Goal: Contribute content: Contribute content

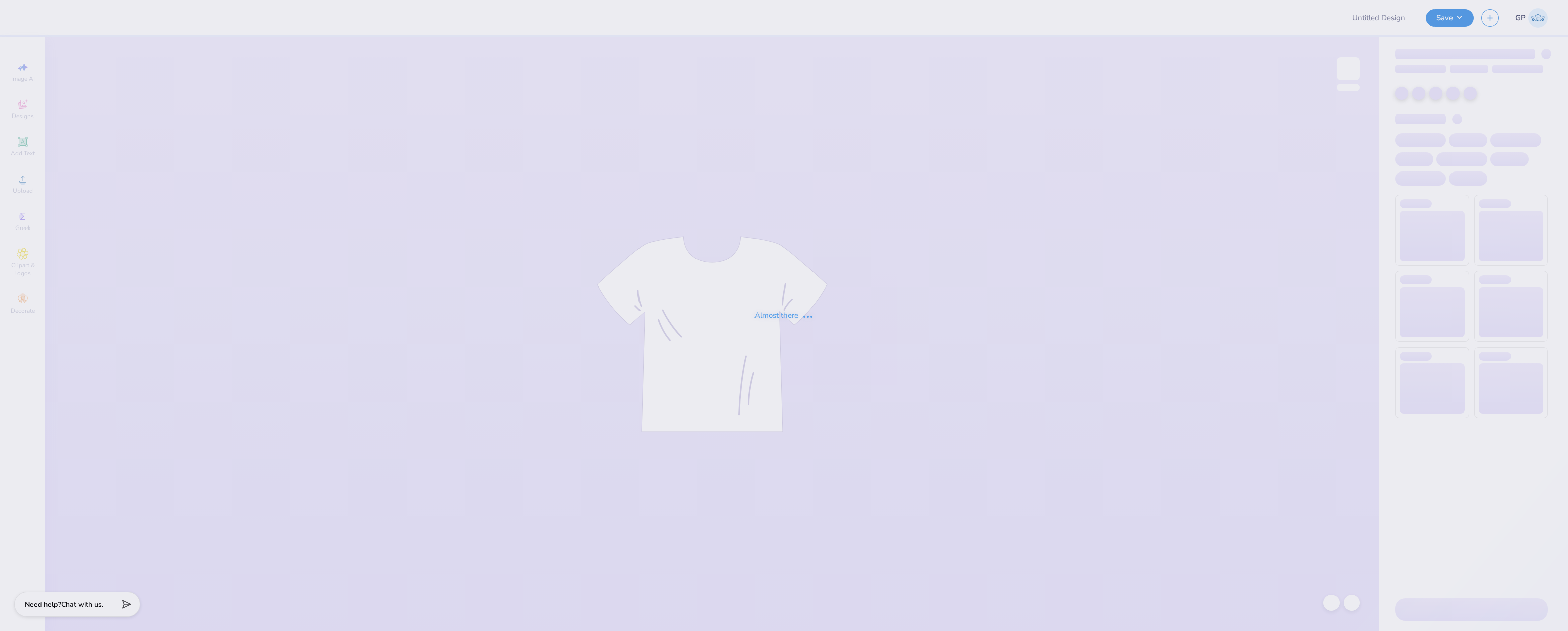
type input "CUS Fall Merch"
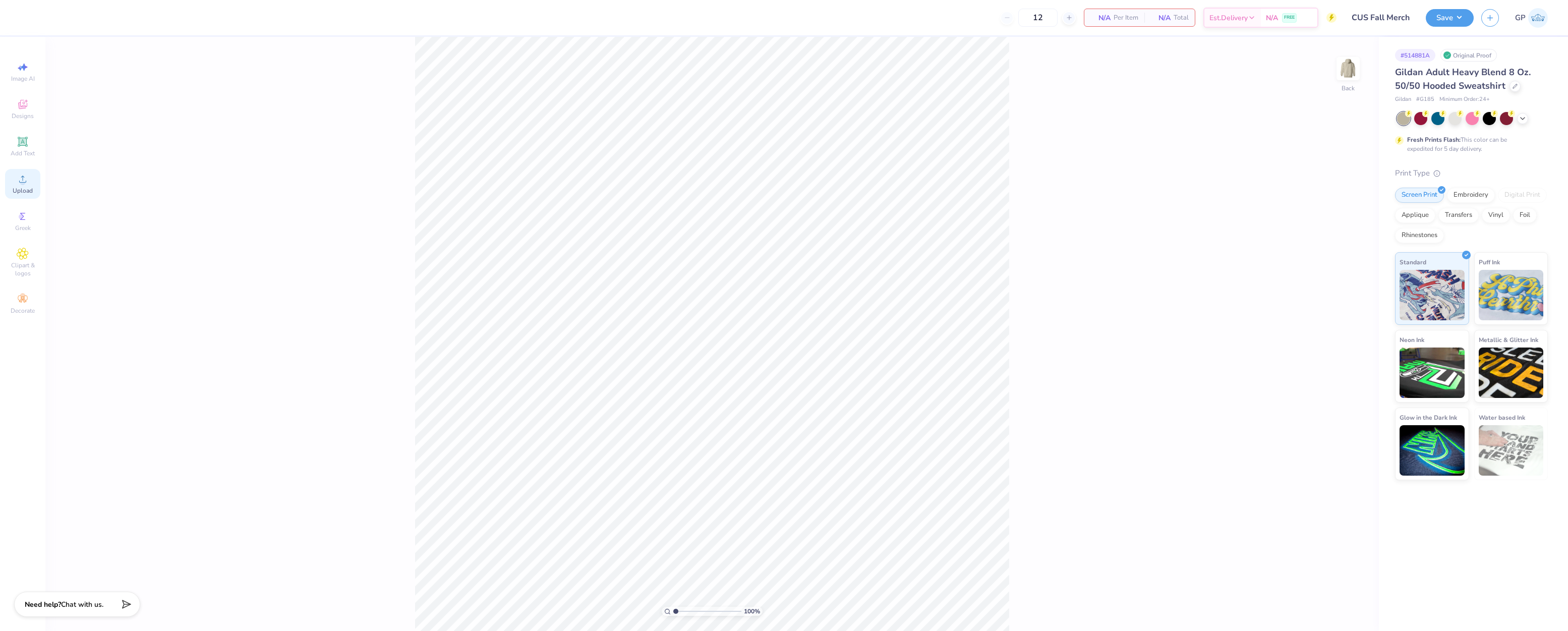
click at [19, 175] on icon at bounding box center [23, 179] width 12 height 12
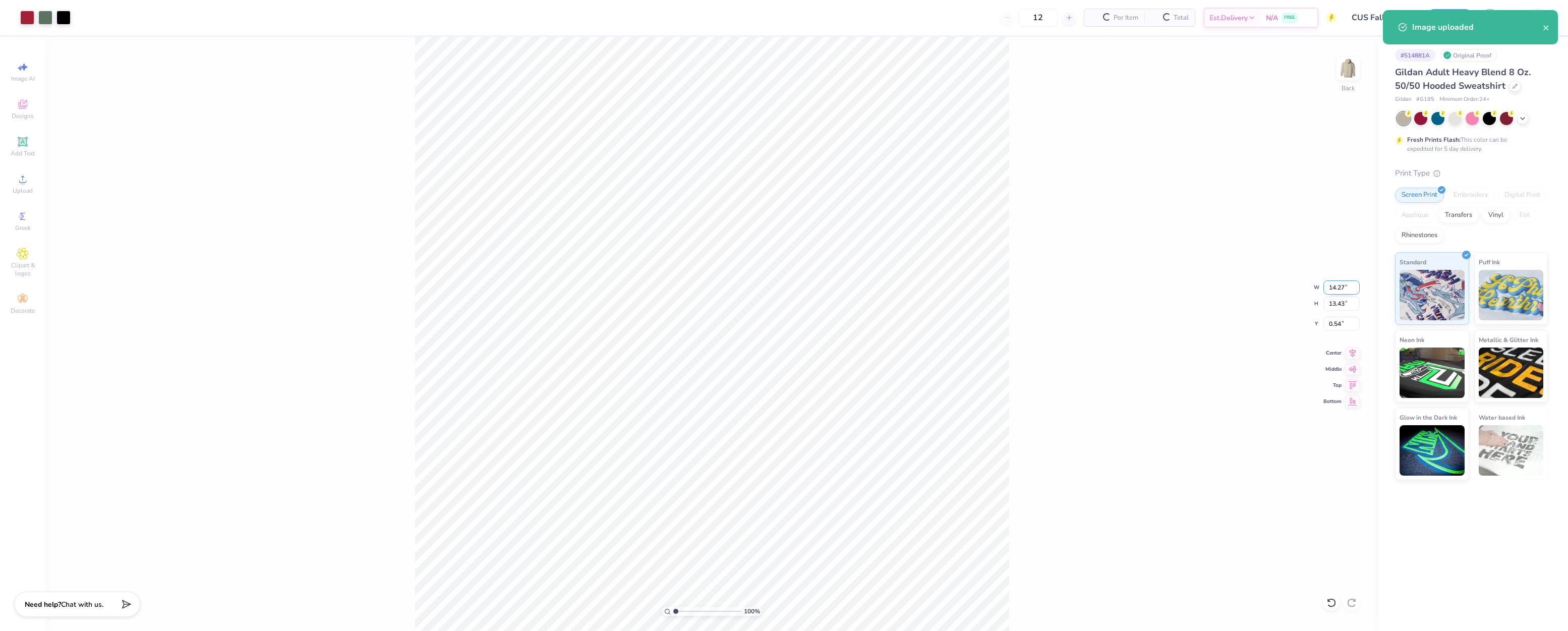
click at [1331, 285] on input "14.27" at bounding box center [1342, 287] width 37 height 14
type input "12.00"
type input "11.29"
type input "1.60"
click at [1331, 289] on input "12.00" at bounding box center [1342, 287] width 37 height 14
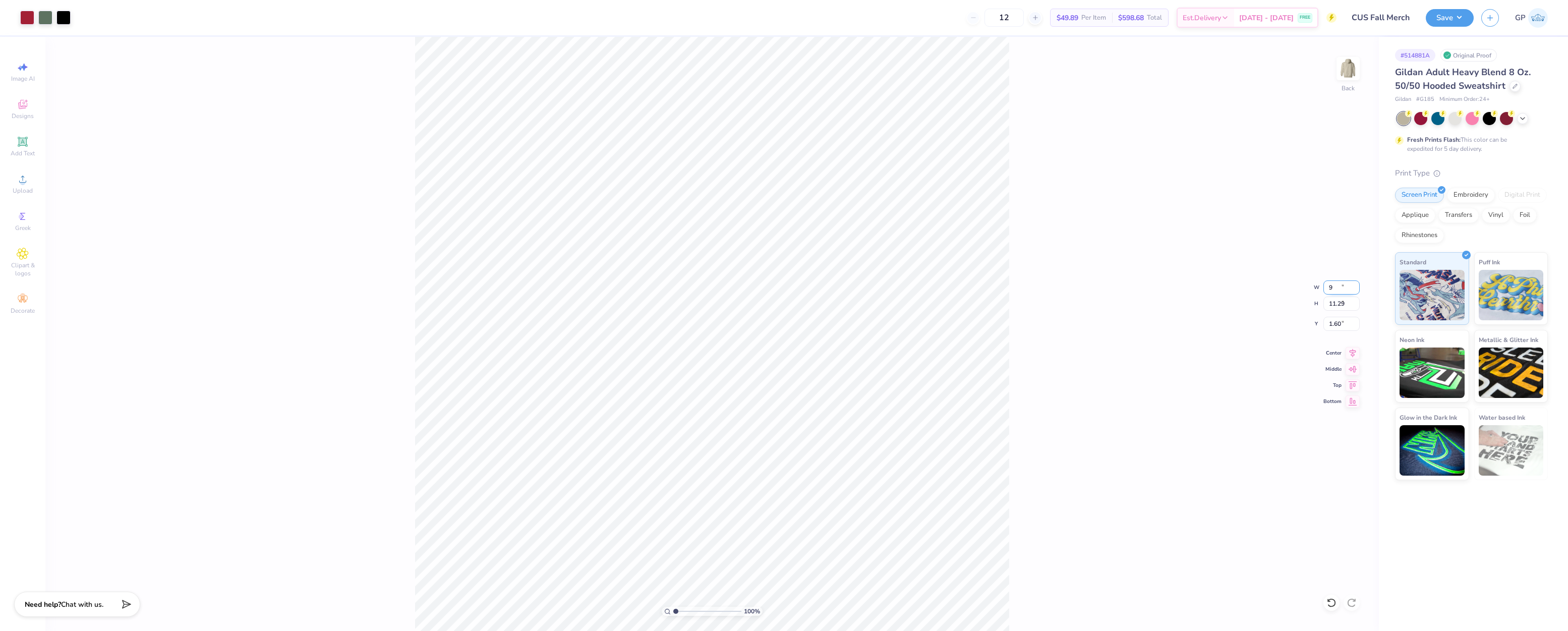
type input "9.00"
type input "8.47"
click at [1337, 322] on input "3.02" at bounding box center [1342, 323] width 37 height 14
type input "3.00"
click at [1046, 315] on div "100 % Back W 9.00 9.00 " H 8.47 8.47 " Y 3.00 3.00 " Center Middle Top Bottom" at bounding box center [712, 333] width 1334 height 594
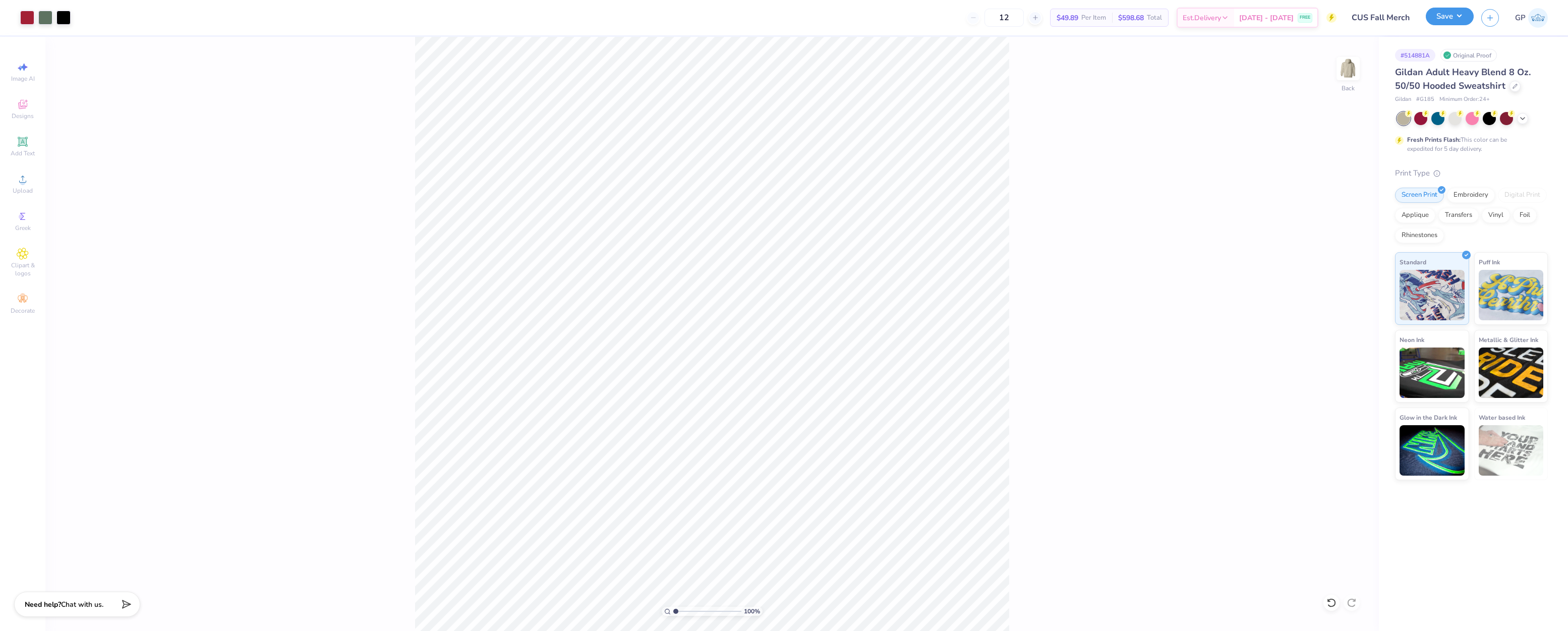
click at [1447, 19] on button "Save" at bounding box center [1449, 16] width 48 height 18
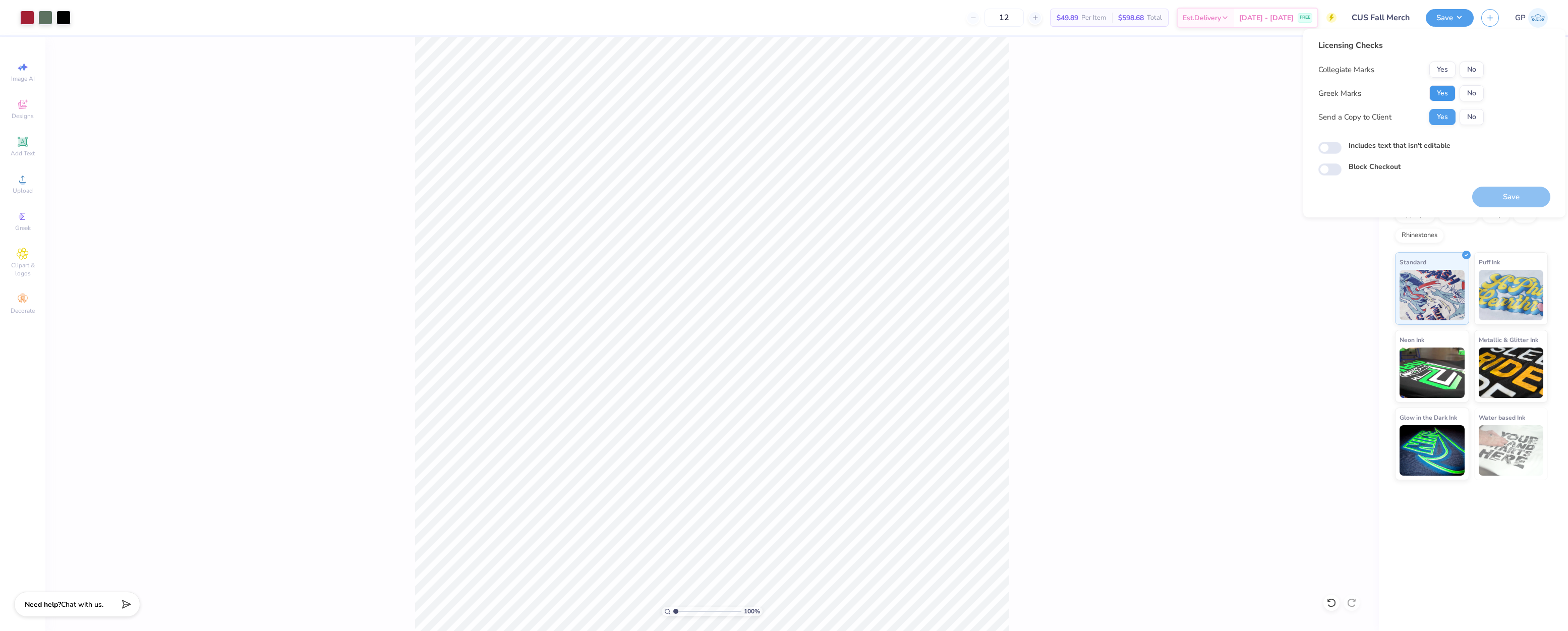
click at [1437, 89] on button "Yes" at bounding box center [1442, 93] width 26 height 16
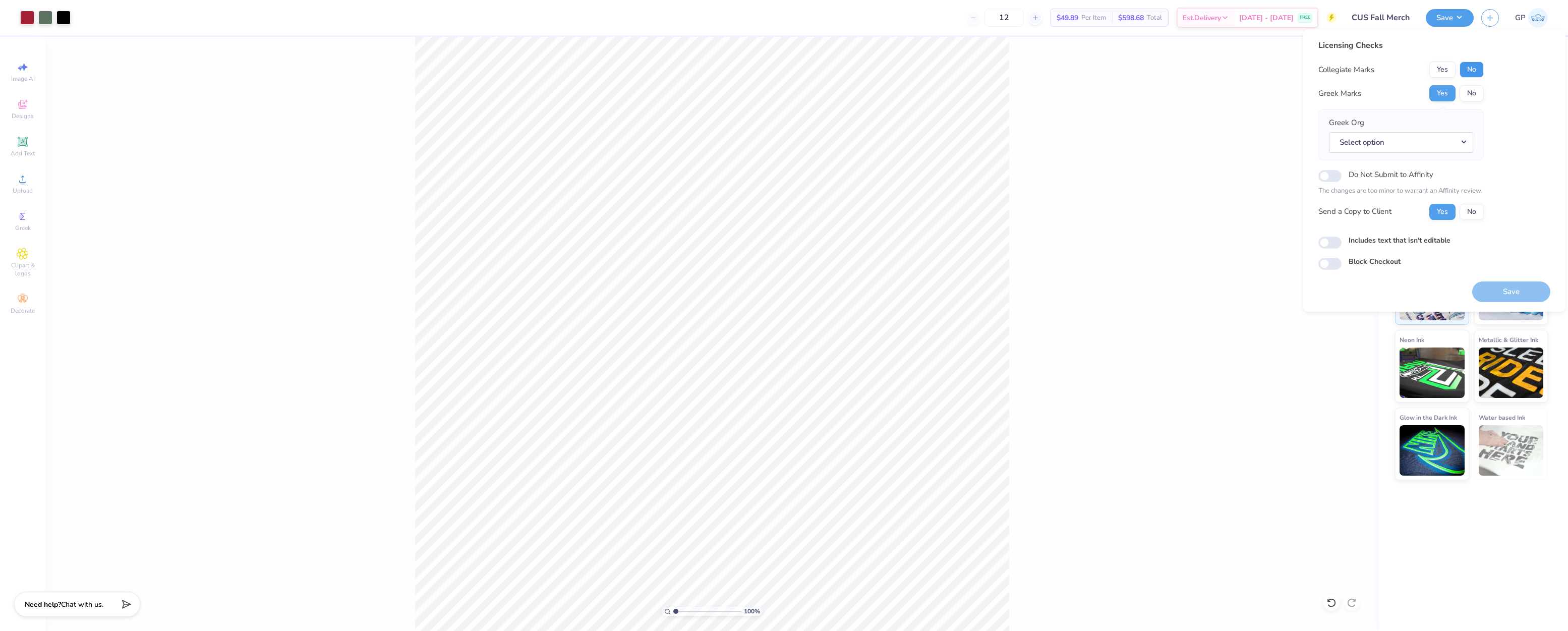
click at [1464, 72] on button "No" at bounding box center [1472, 69] width 24 height 16
click at [1374, 137] on button "Select option" at bounding box center [1401, 142] width 144 height 21
click at [1399, 247] on link "Chi Upsilon Sigma" at bounding box center [1401, 246] width 136 height 16
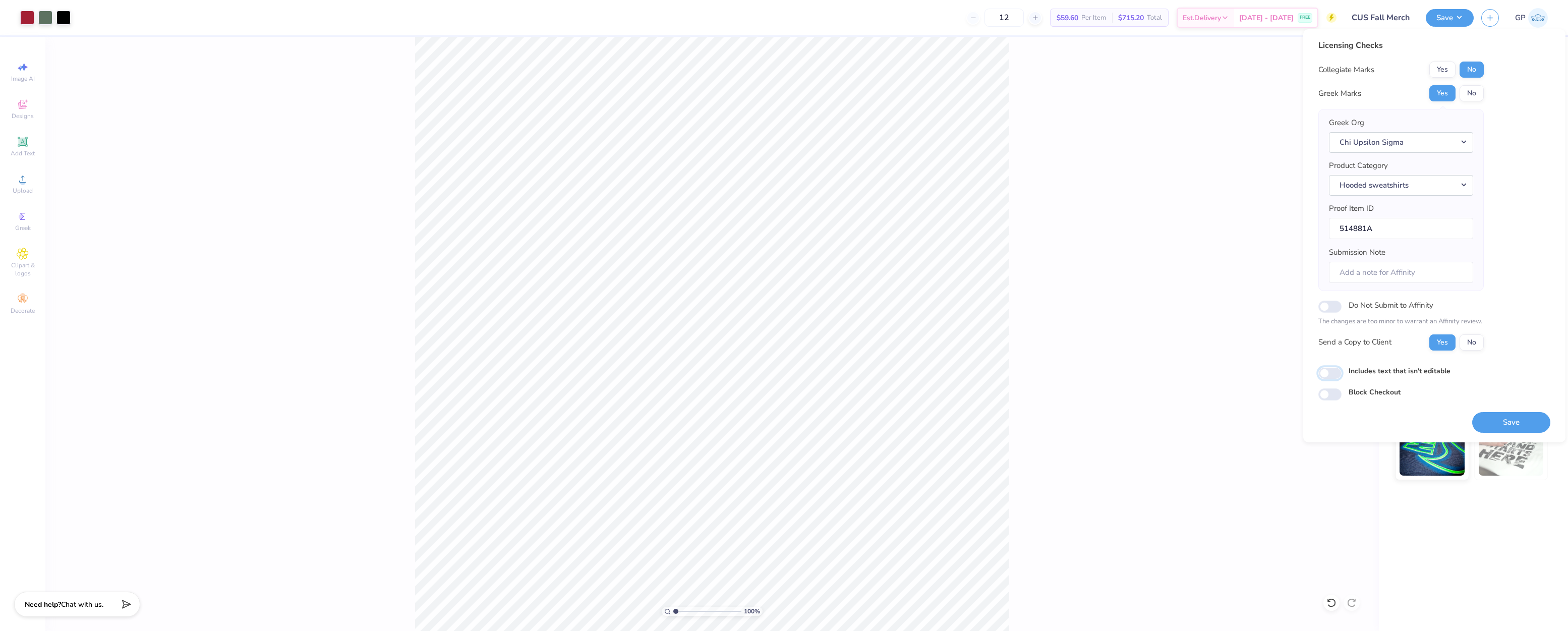
click at [1334, 374] on input "Includes text that isn't editable" at bounding box center [1330, 373] width 23 height 12
checkbox input "true"
click at [1485, 418] on button "Save" at bounding box center [1511, 422] width 78 height 21
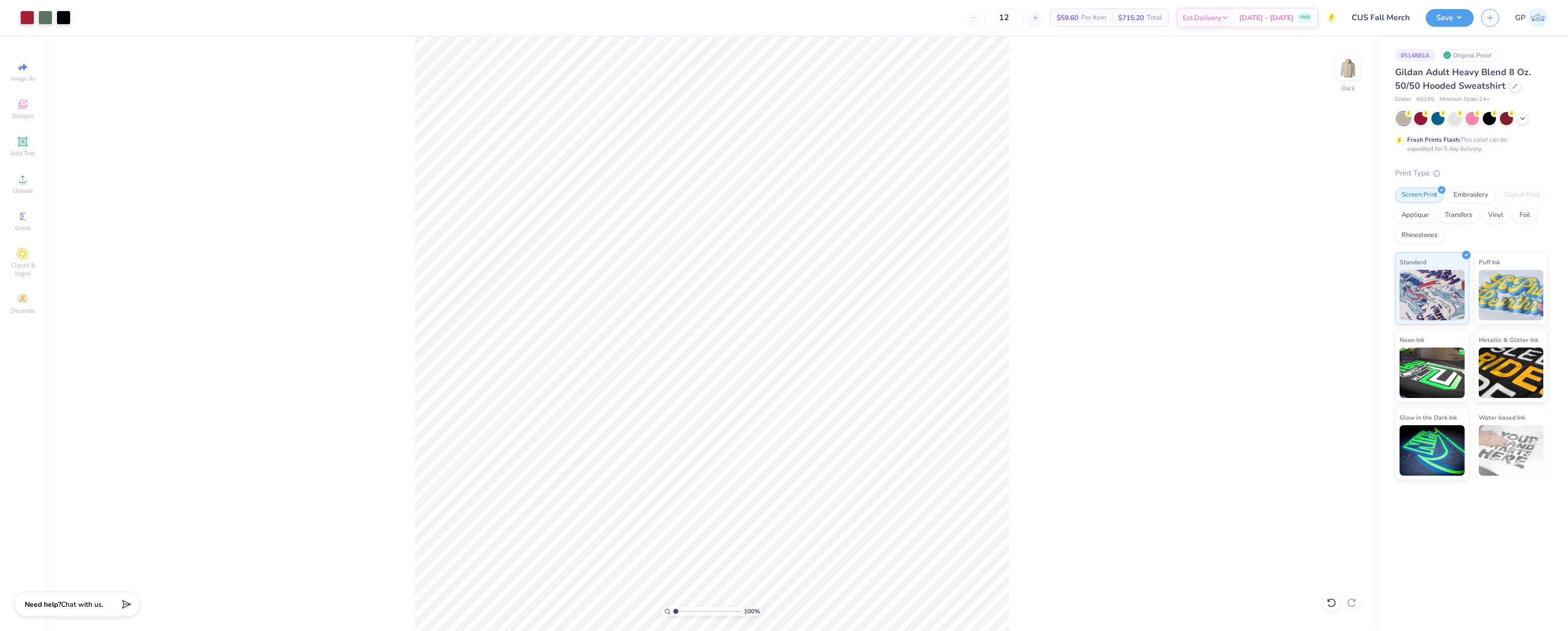
click at [290, 112] on div "100 % Back" at bounding box center [712, 333] width 1334 height 594
